Goal: Information Seeking & Learning: Learn about a topic

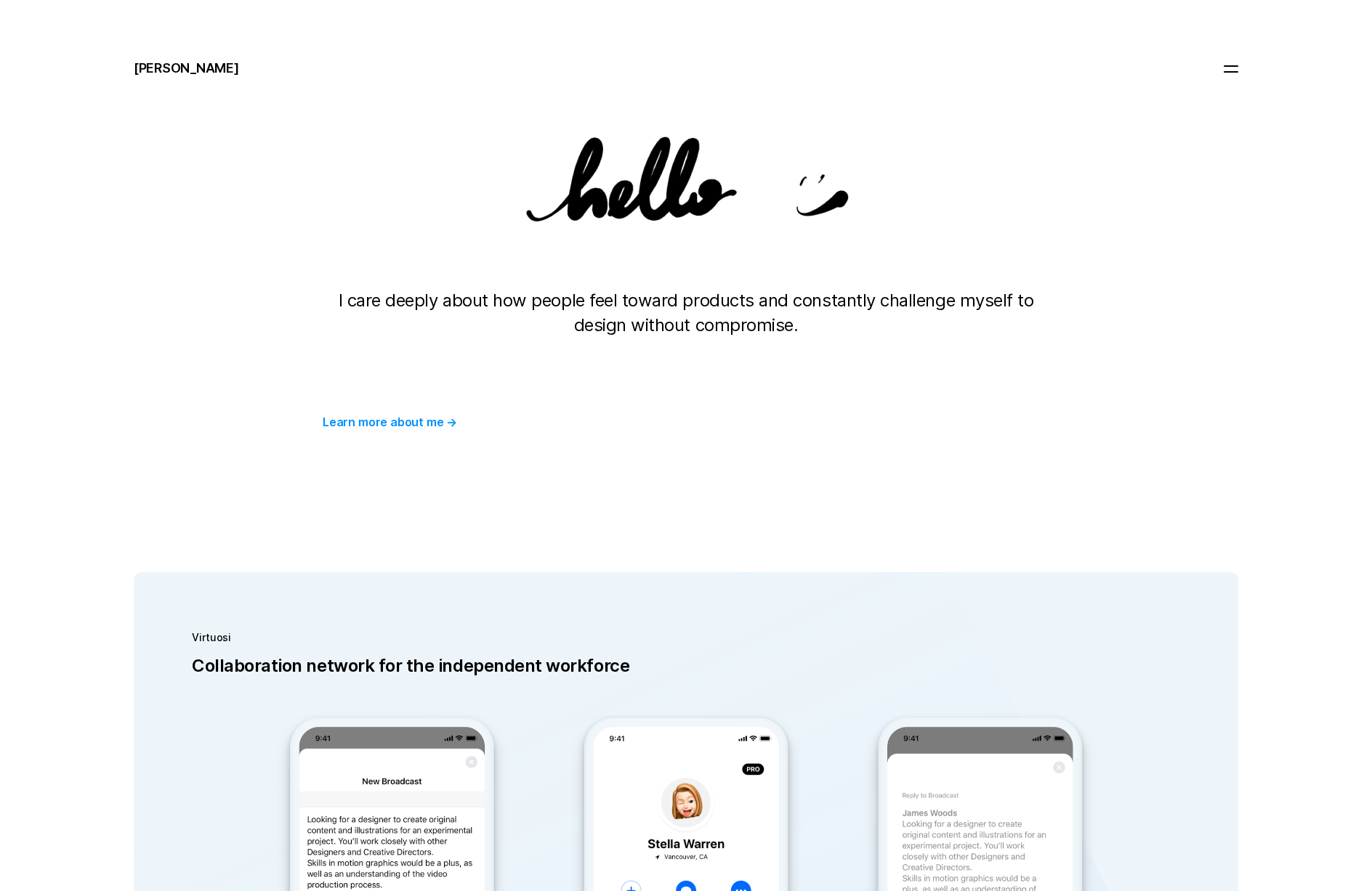
click at [1238, 69] on div at bounding box center [1230, 69] width 14 height 6
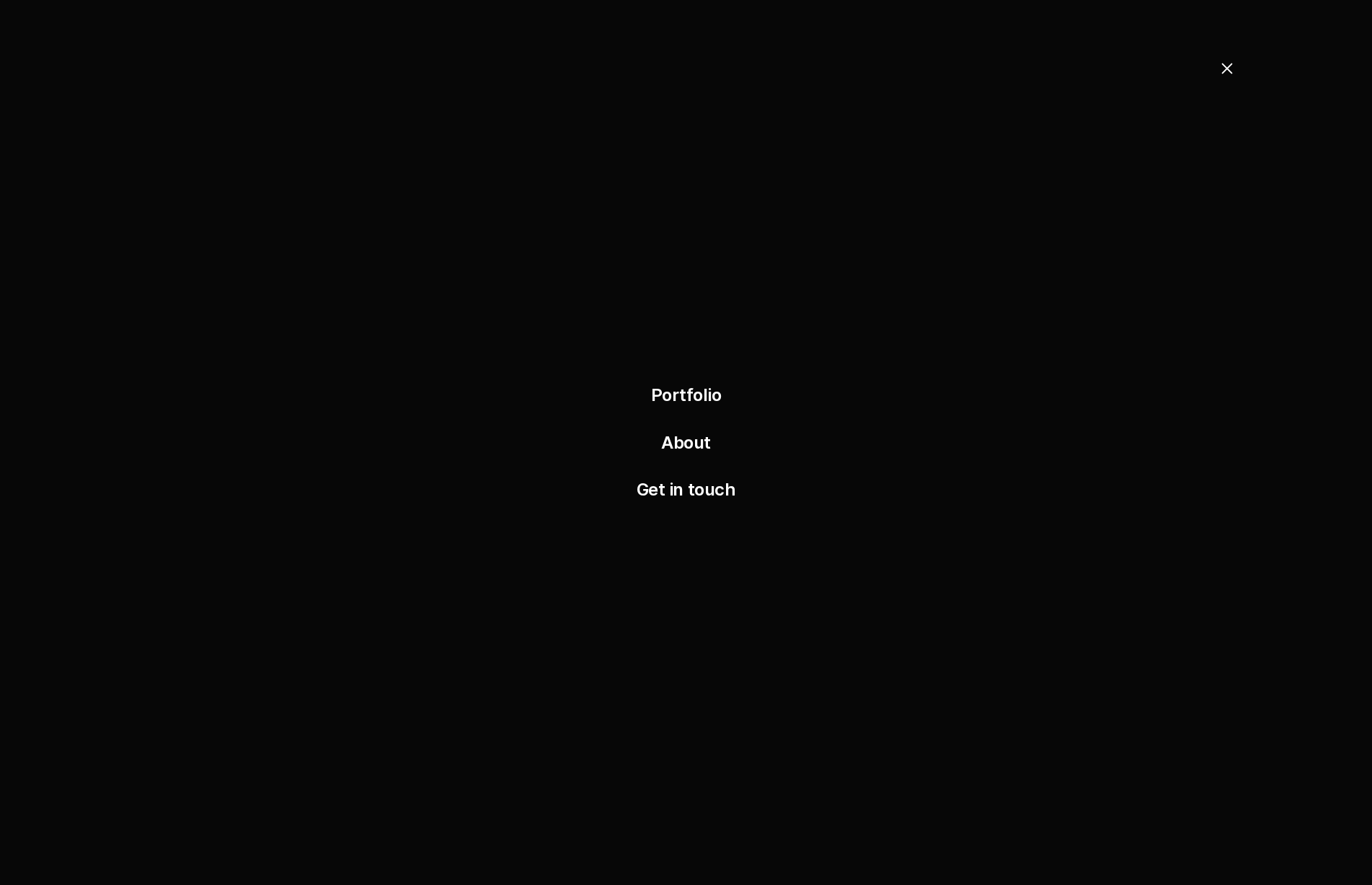
click at [691, 442] on link "About" at bounding box center [686, 442] width 50 height 21
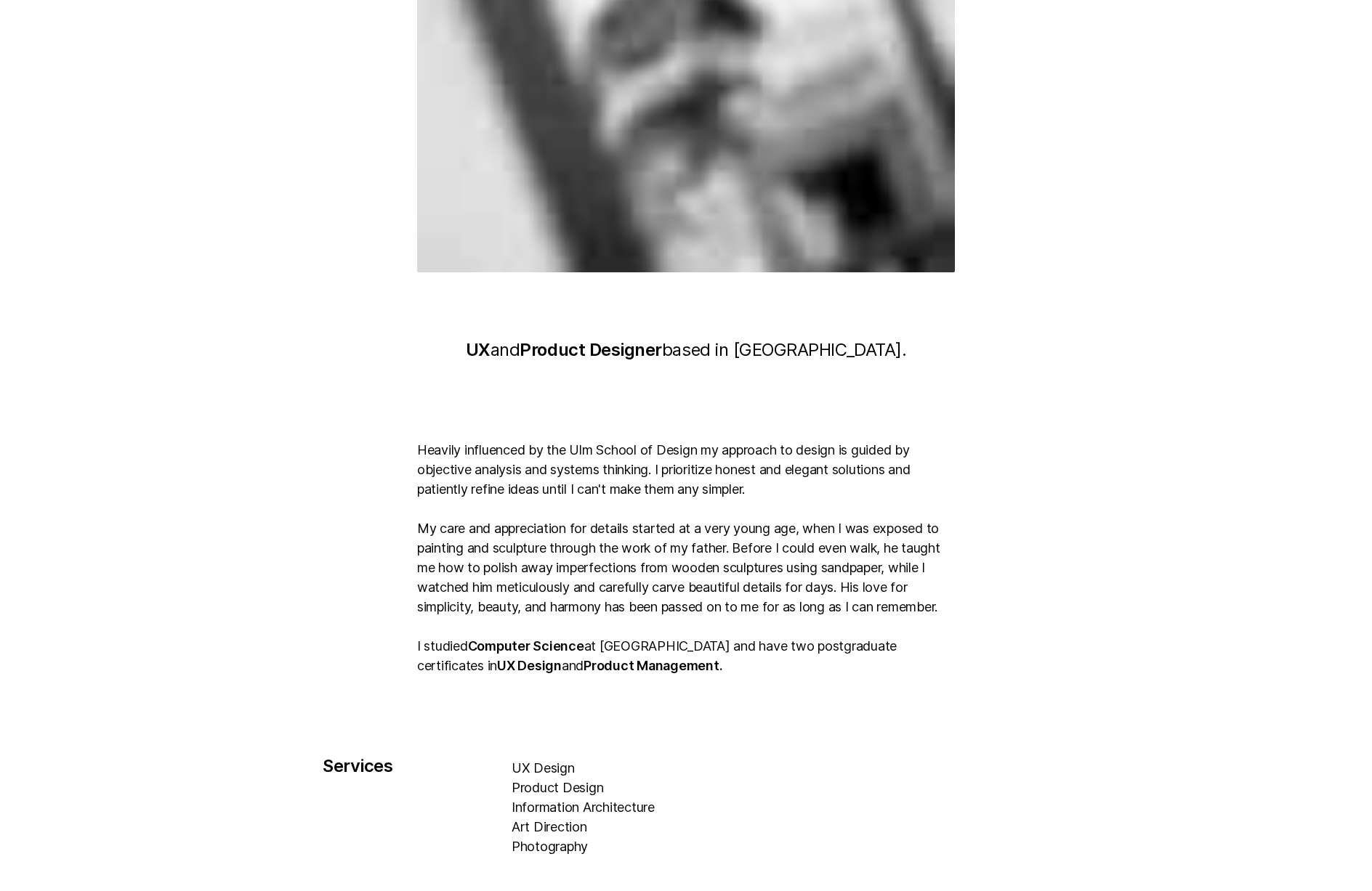
scroll to position [228, 0]
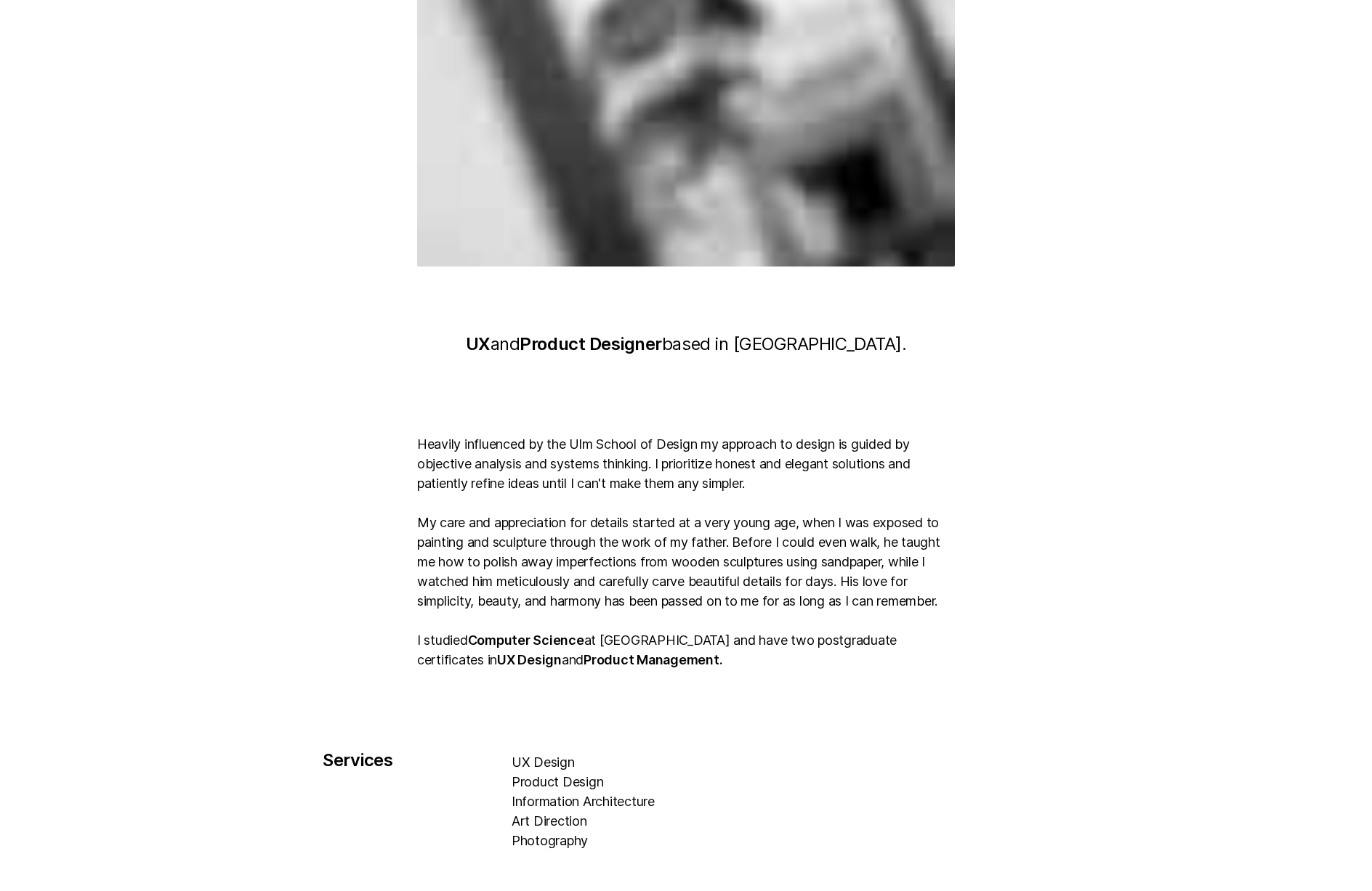
click at [622, 511] on p "Heavily influenced by the Ulm School of Design my approach to design is guided …" at bounding box center [686, 552] width 538 height 235
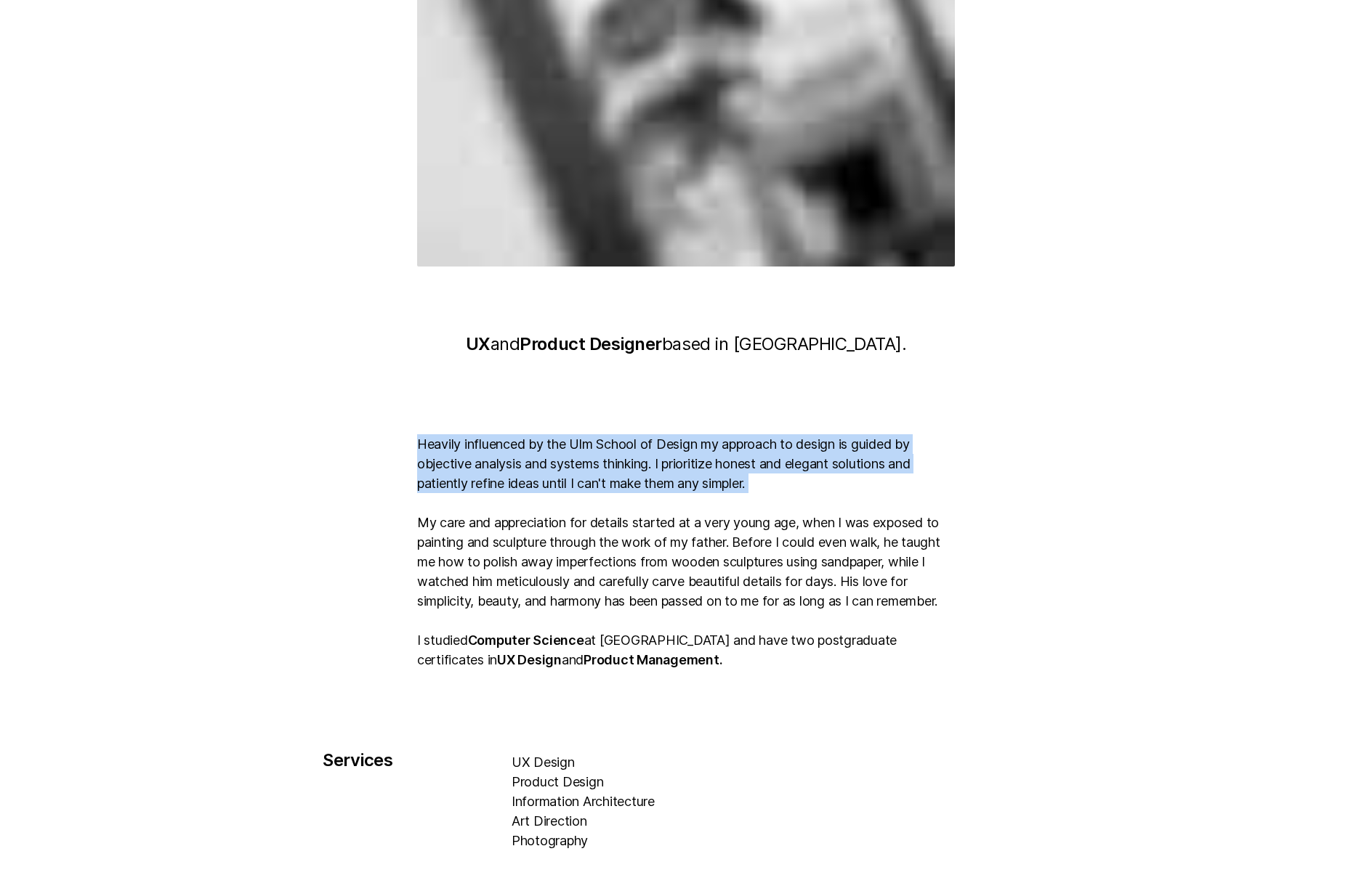
click at [622, 511] on p "Heavily influenced by the Ulm School of Design my approach to design is guided …" at bounding box center [686, 552] width 538 height 235
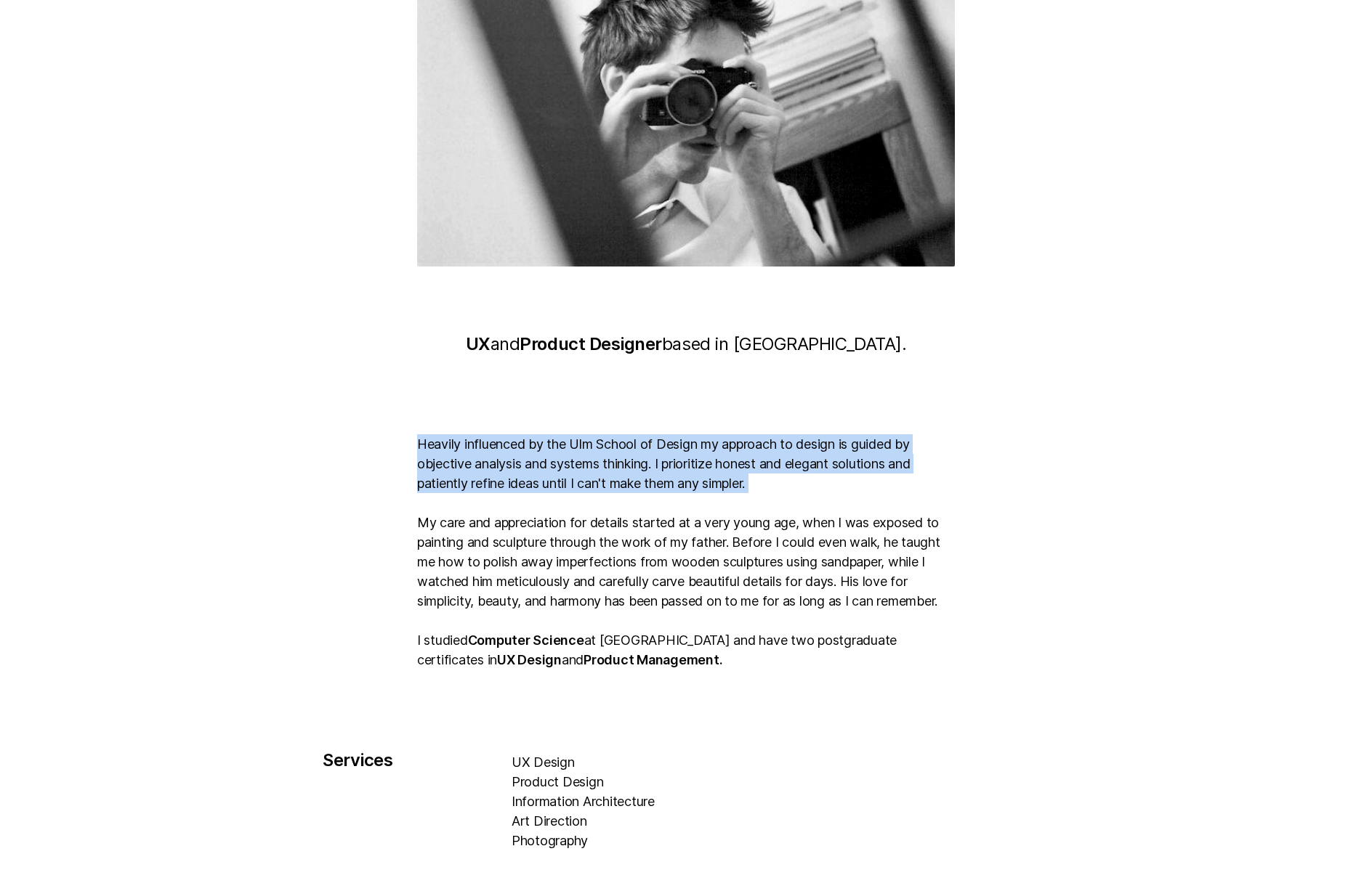
click at [799, 527] on p "Heavily influenced by the Ulm School of Design my approach to design is guided …" at bounding box center [686, 552] width 538 height 235
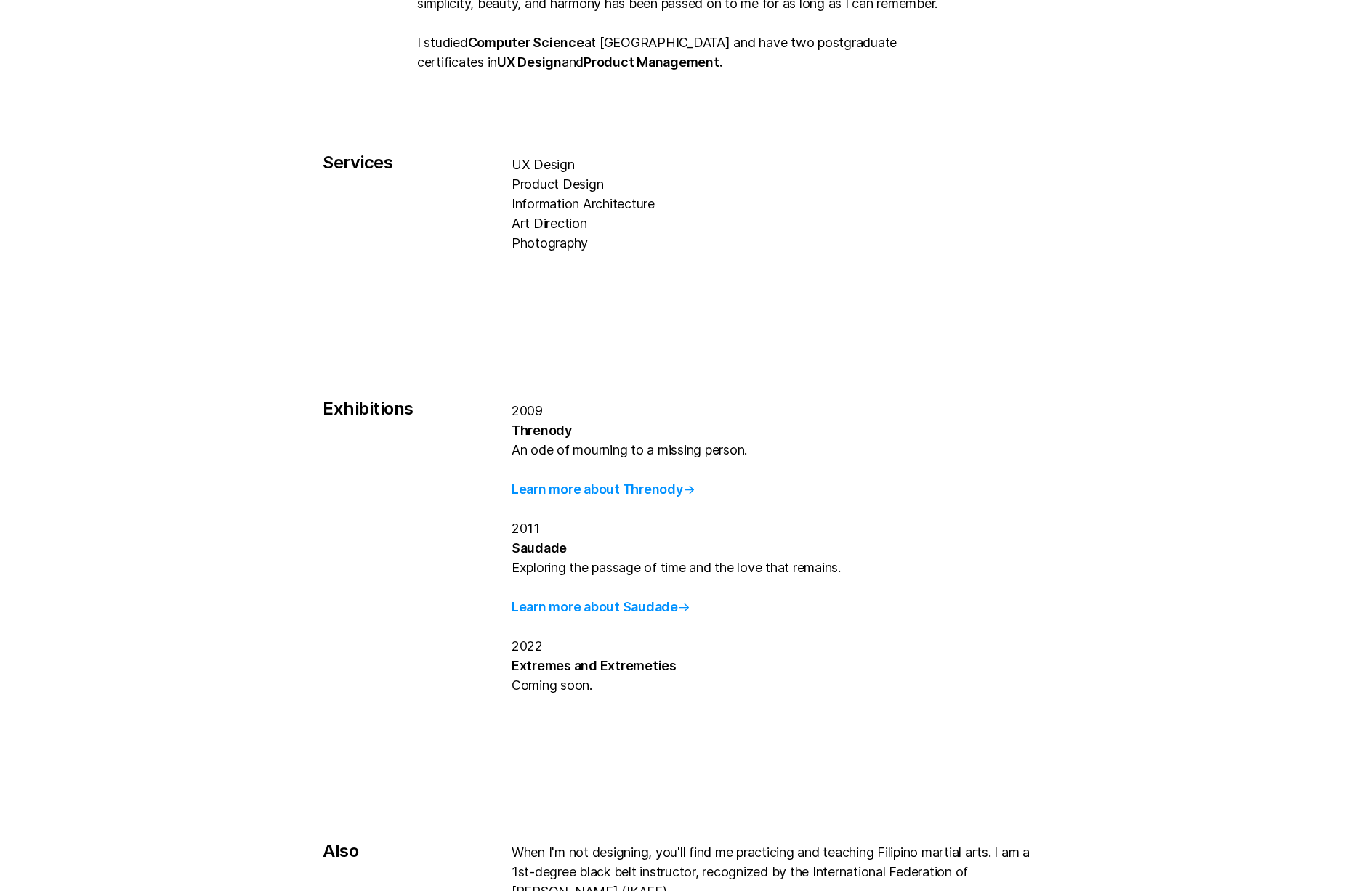
scroll to position [904, 0]
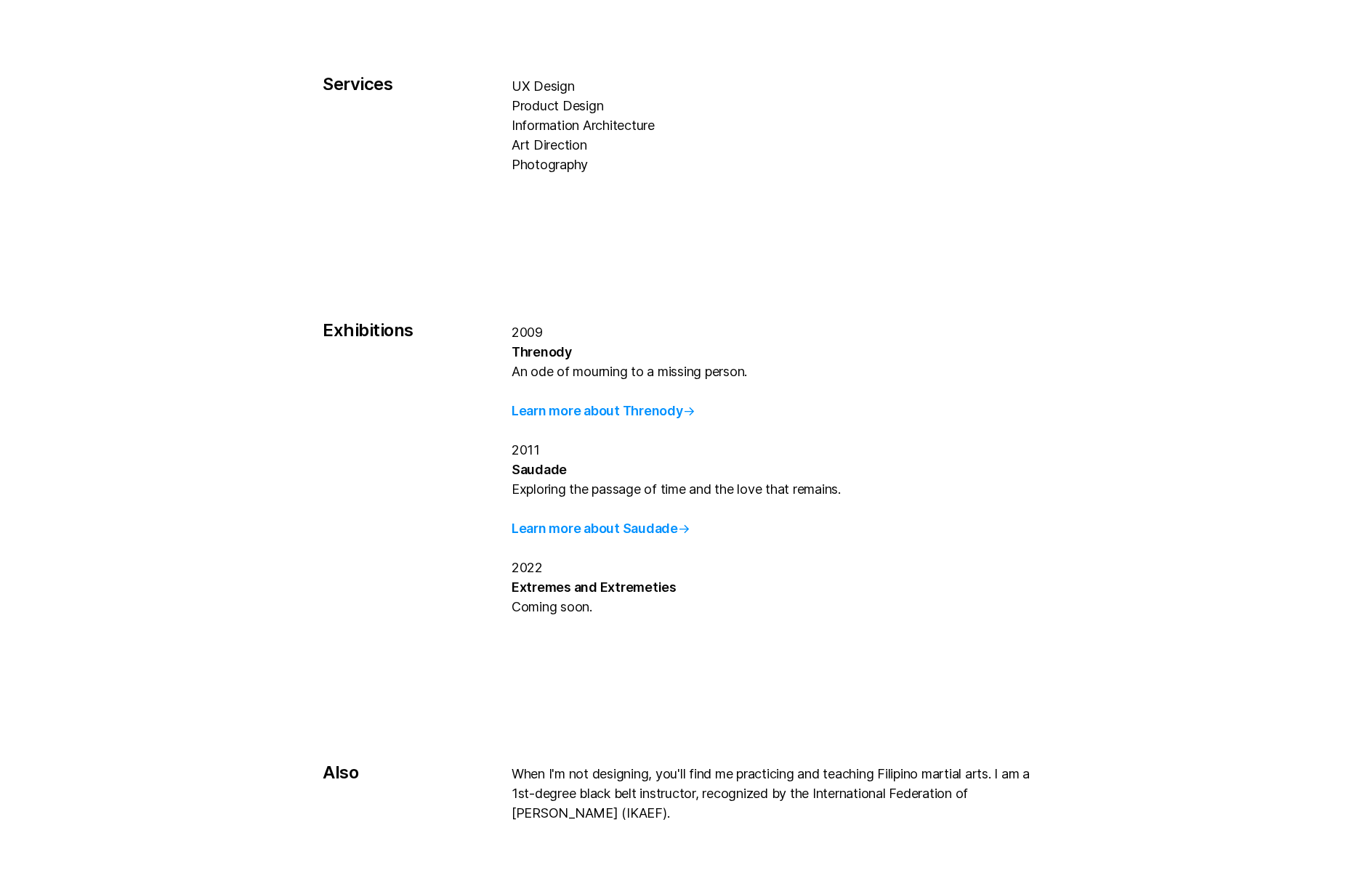
click at [557, 359] on strong "Threnody" at bounding box center [541, 352] width 60 height 15
click at [732, 501] on p "2009 Threnody An ode of mourning to a missing person. Learn more about Threnody…" at bounding box center [780, 469] width 538 height 294
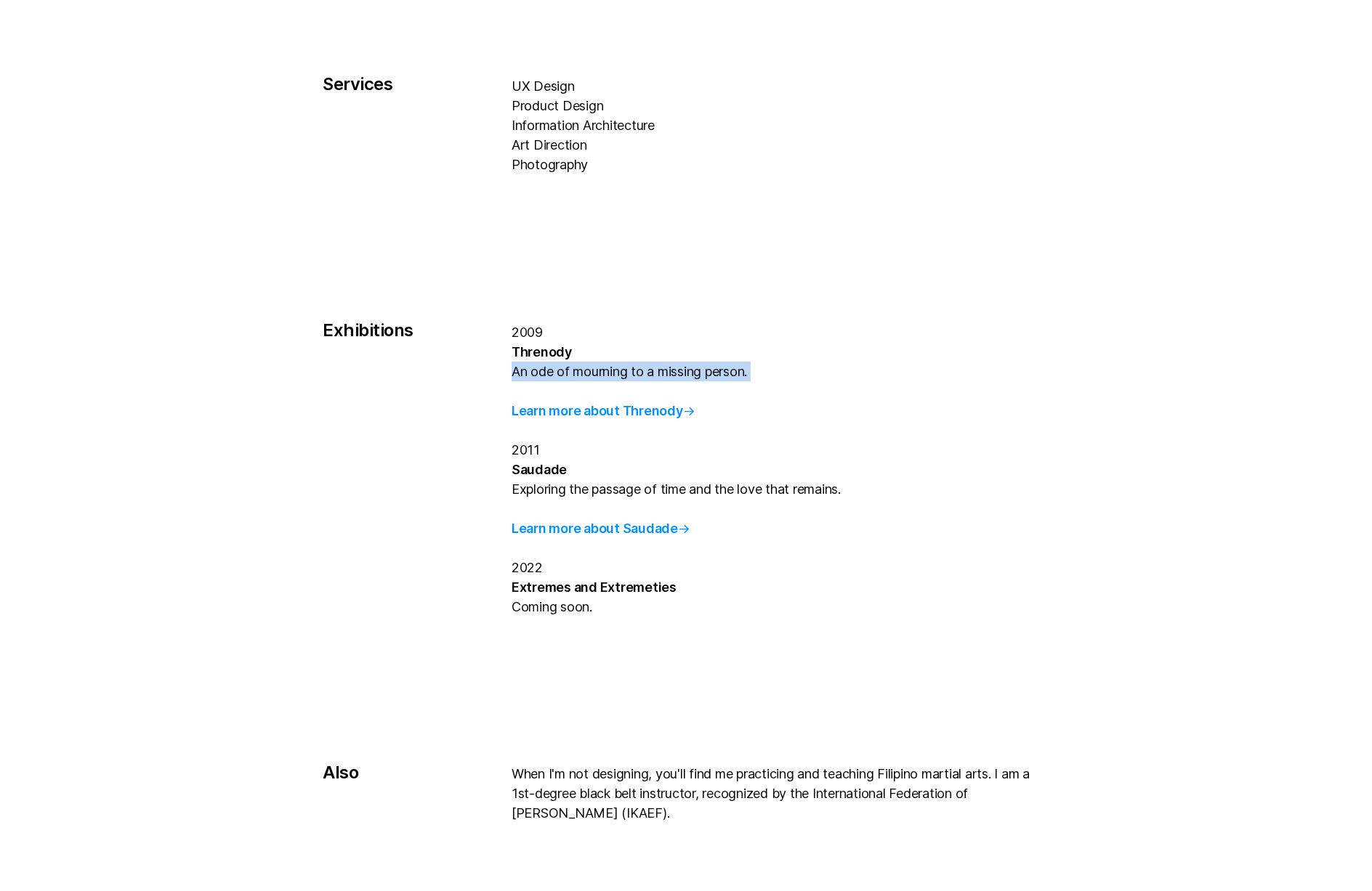
click at [935, 515] on p "2009 Threnody An ode of mourning to a missing person. Learn more about Threnody…" at bounding box center [780, 469] width 538 height 294
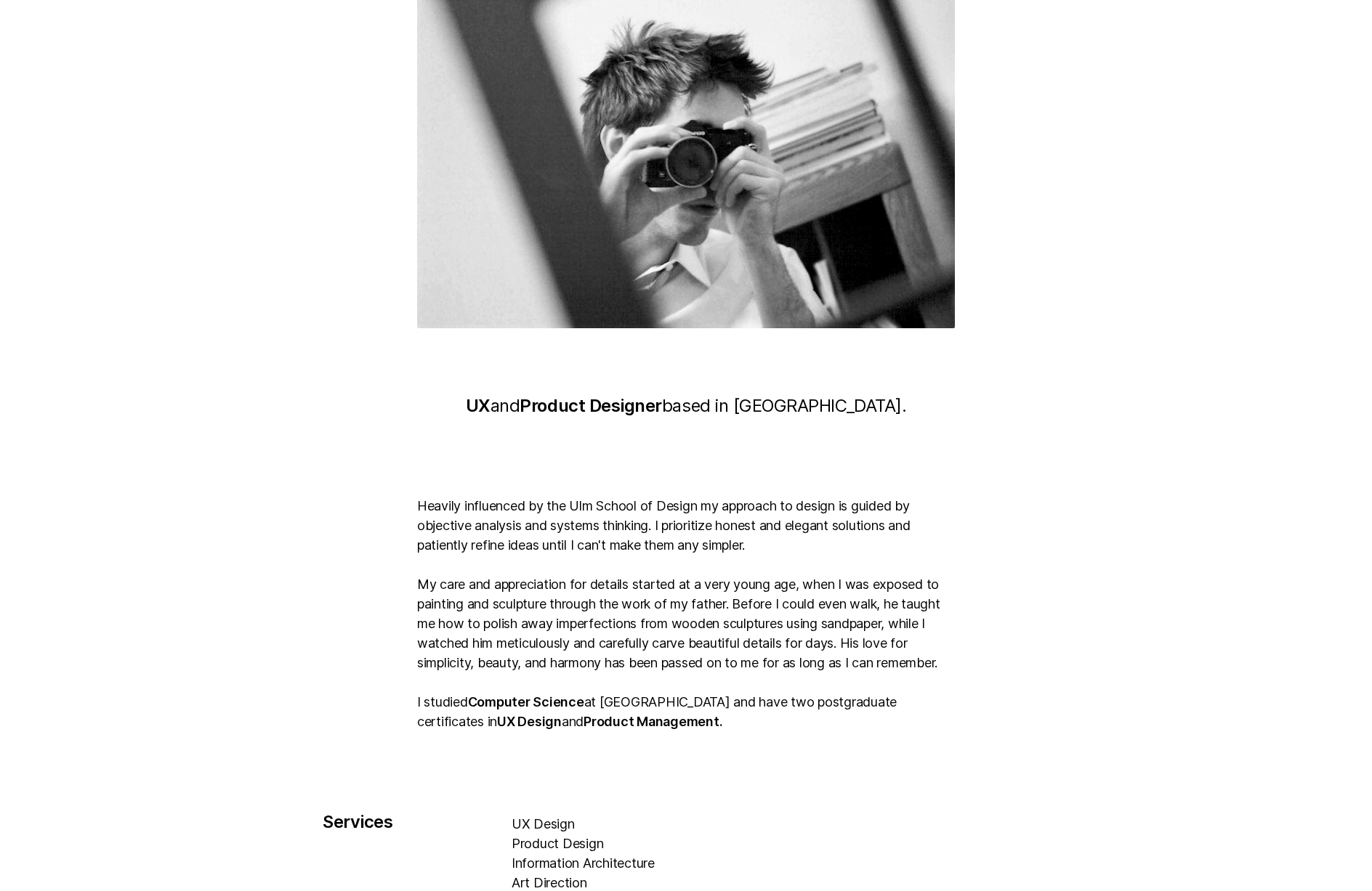
scroll to position [0, 0]
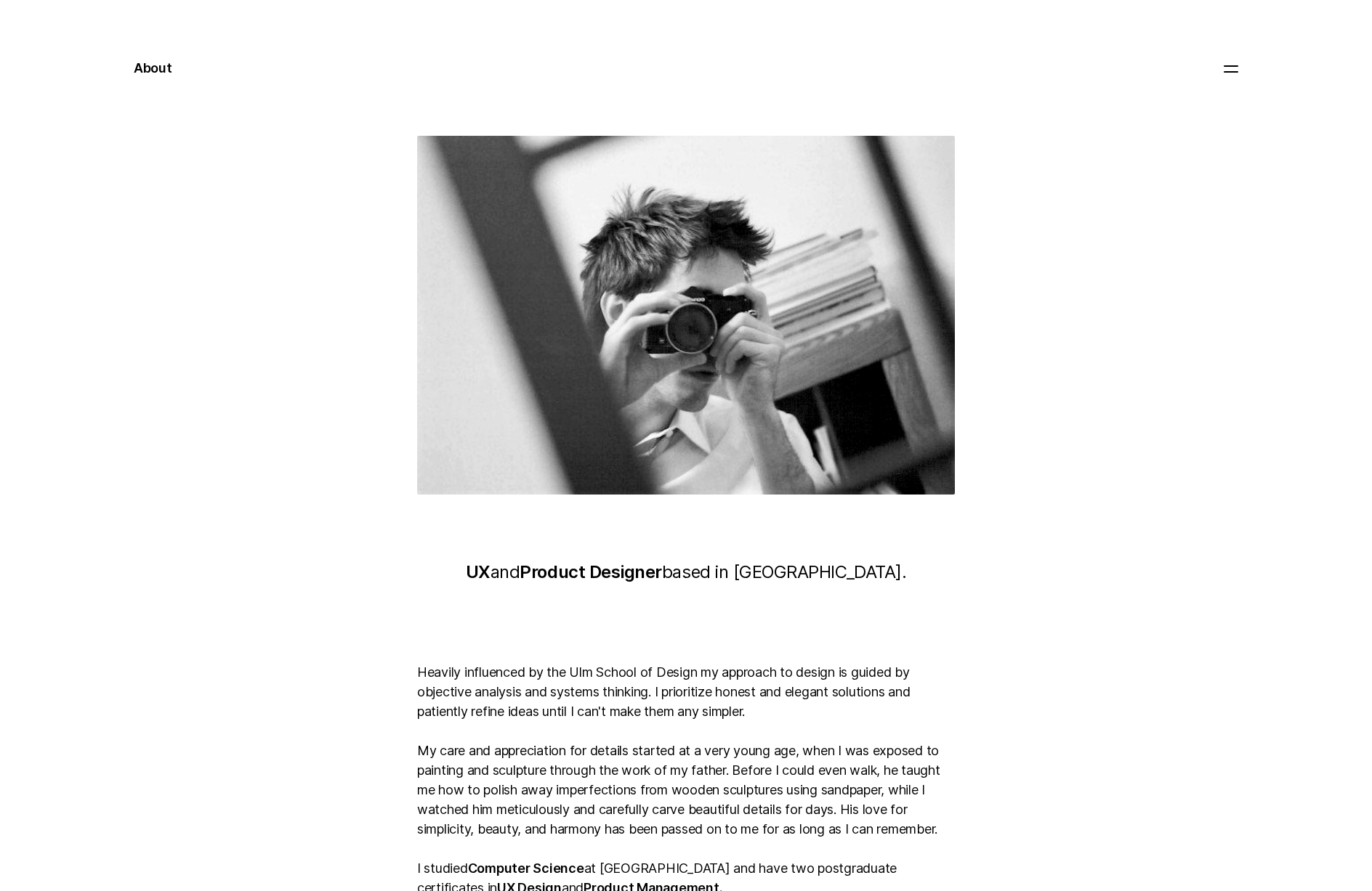
click at [1062, 419] on div at bounding box center [686, 314] width 1104 height 358
